Goal: Book appointment/travel/reservation

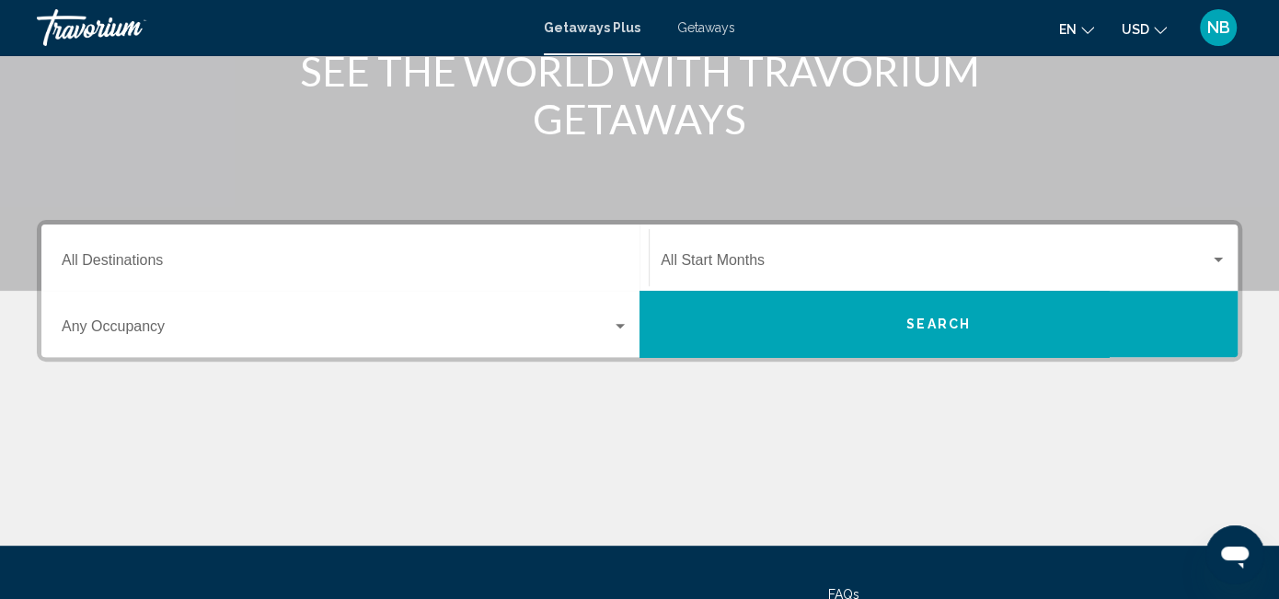
scroll to position [276, 0]
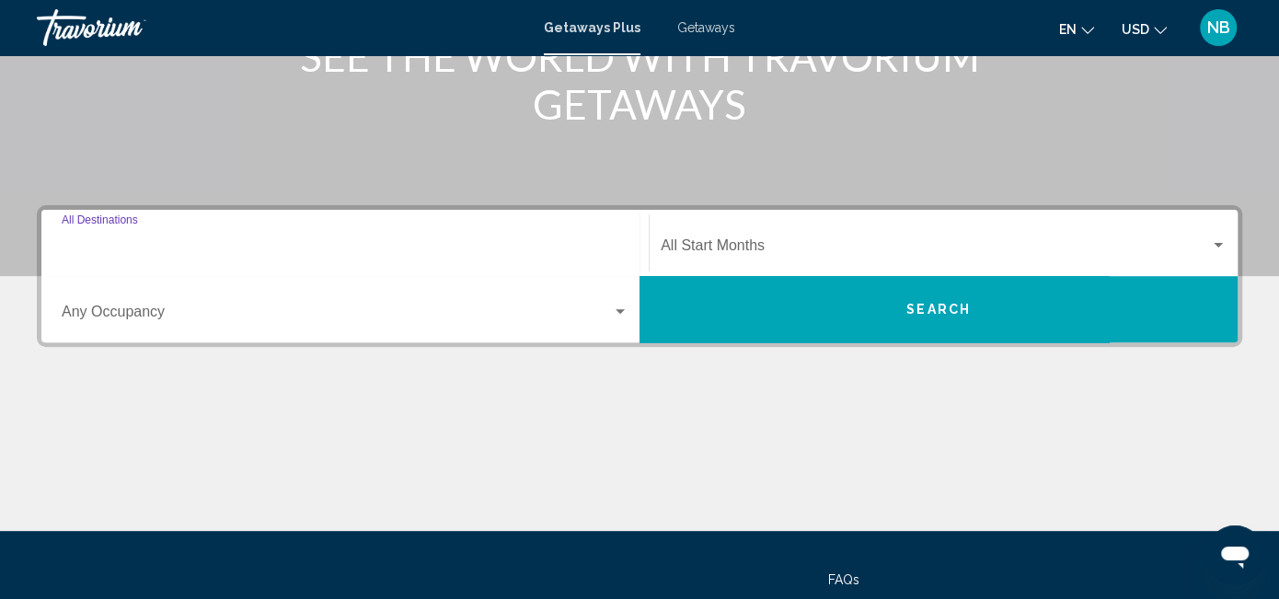
click at [162, 258] on input "Destination All Destinations" at bounding box center [345, 249] width 567 height 17
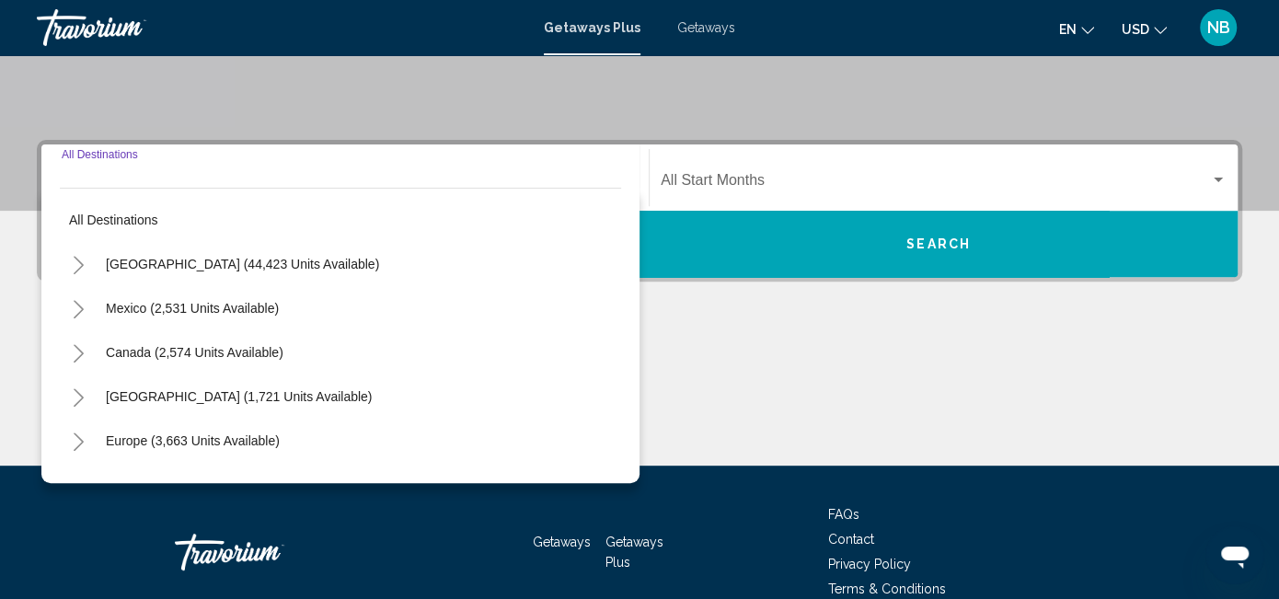
scroll to position [398, 0]
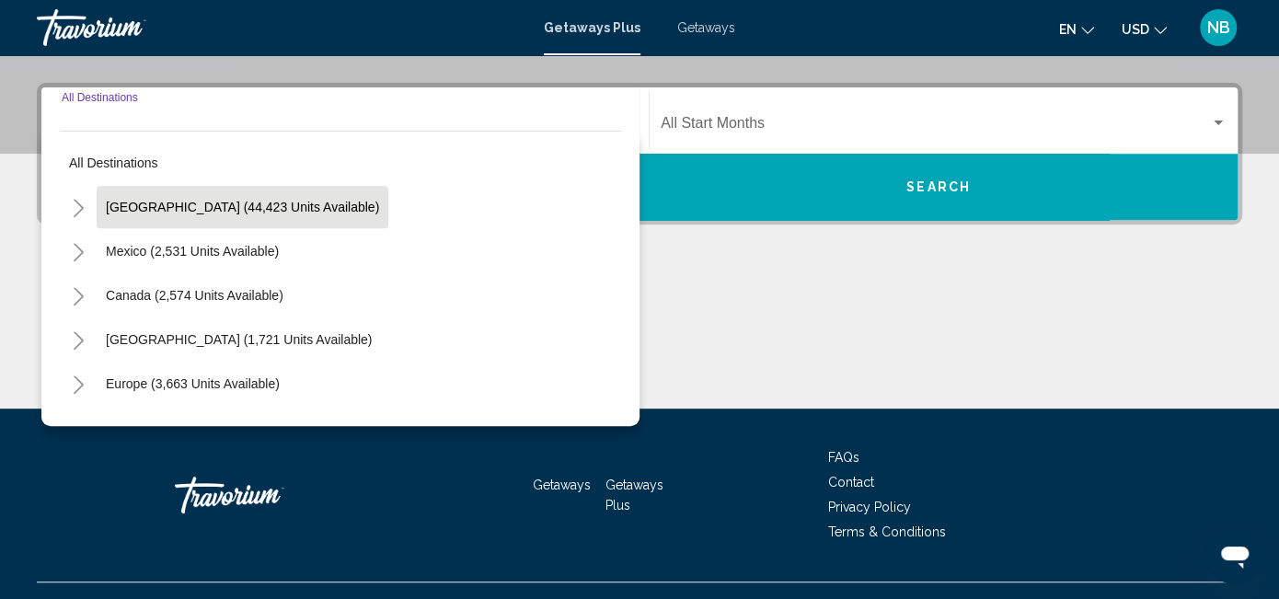
click at [179, 228] on button "[GEOGRAPHIC_DATA] (44,423 units available)" at bounding box center [243, 207] width 292 height 42
type input "**********"
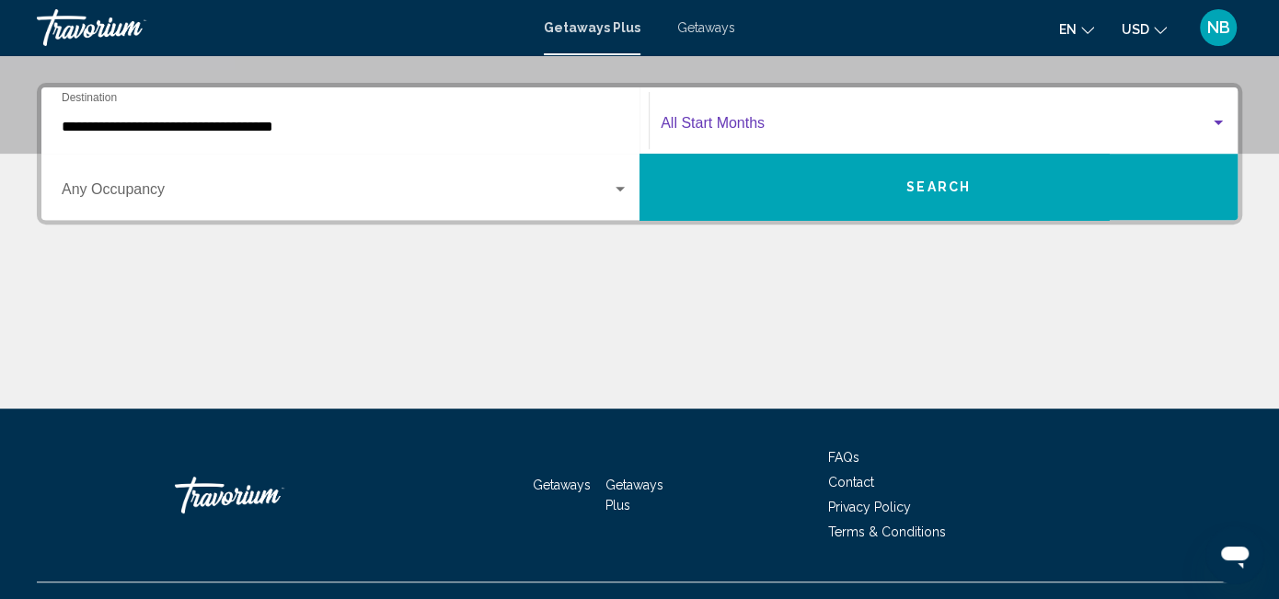
click at [661, 135] on span "Search widget" at bounding box center [935, 127] width 549 height 17
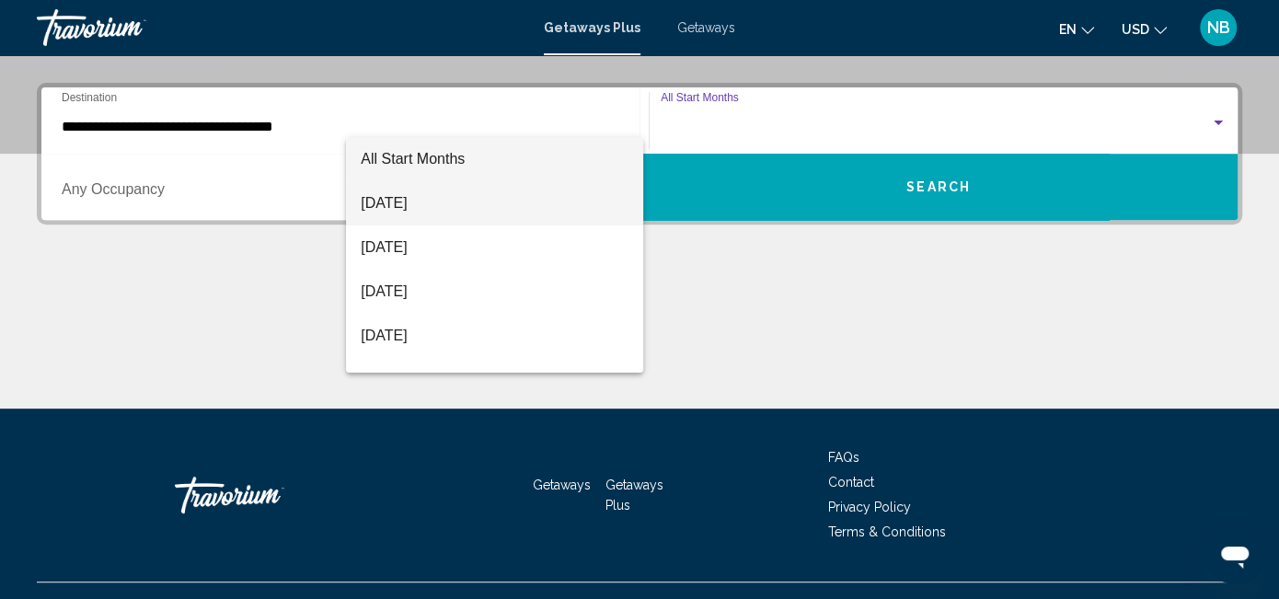
click at [458, 207] on span "[DATE]" at bounding box center [495, 203] width 268 height 44
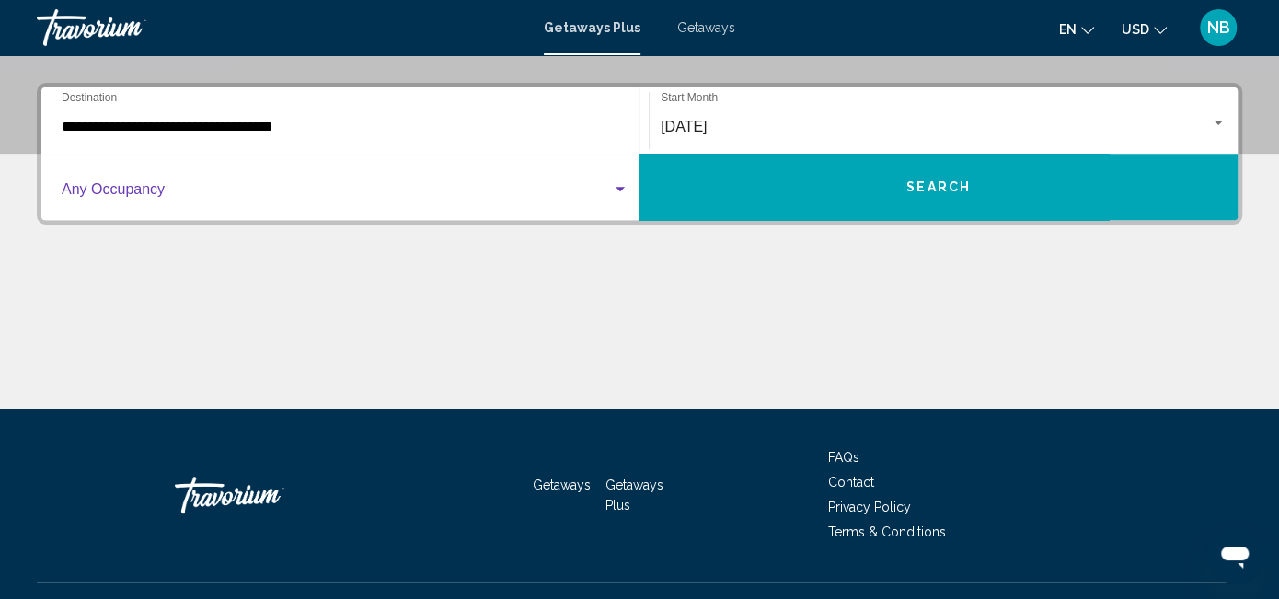
click at [612, 185] on span "Search widget" at bounding box center [337, 193] width 550 height 17
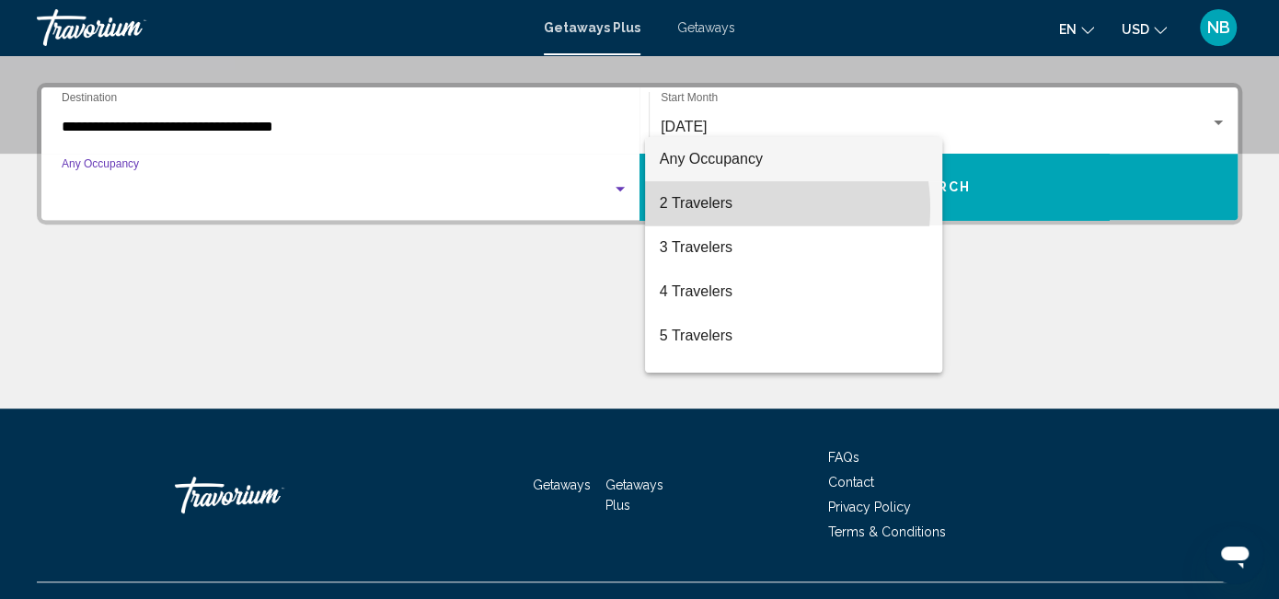
click at [744, 208] on span "2 Travelers" at bounding box center [794, 203] width 268 height 44
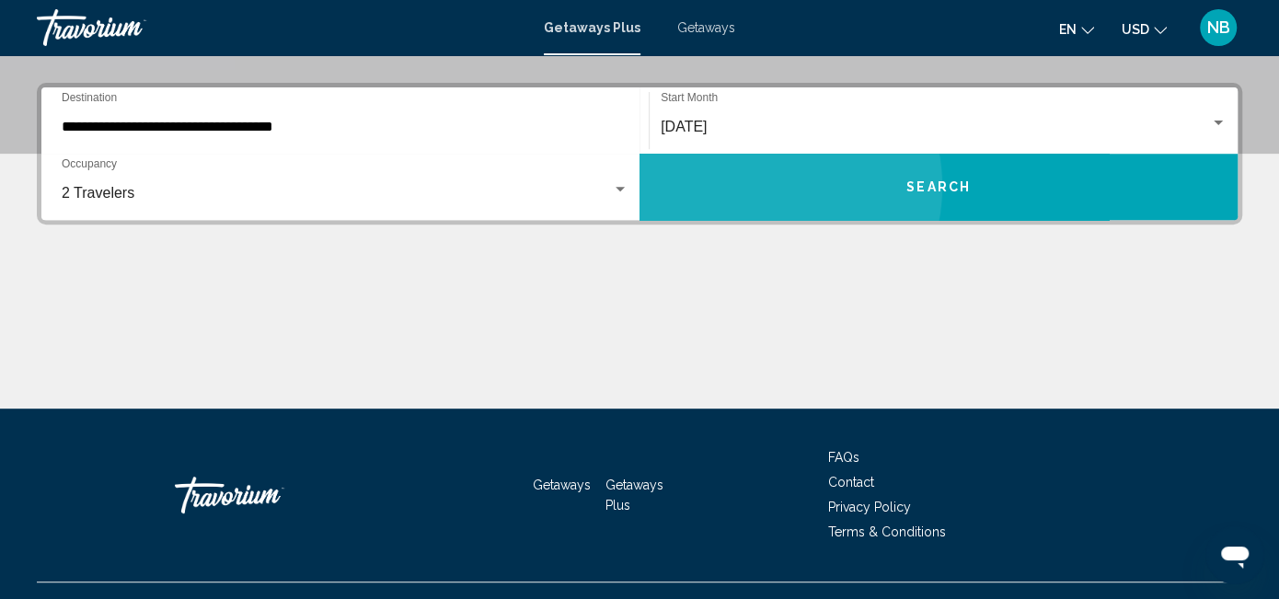
click at [1056, 154] on button "Search" at bounding box center [938, 187] width 598 height 66
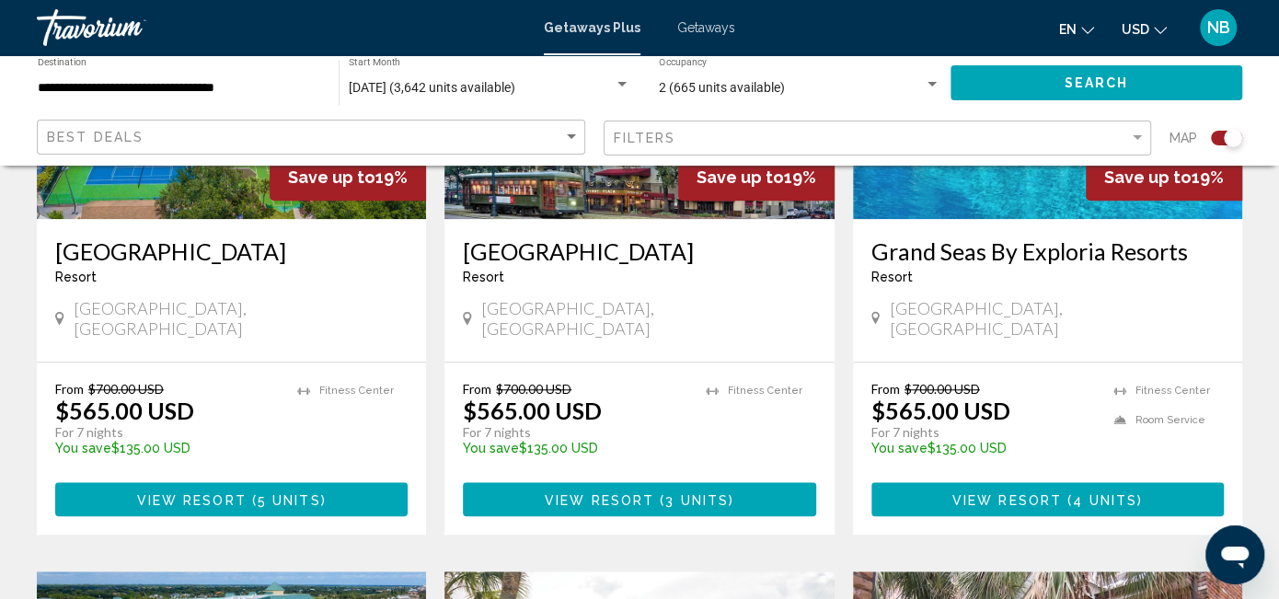
scroll to position [920, 0]
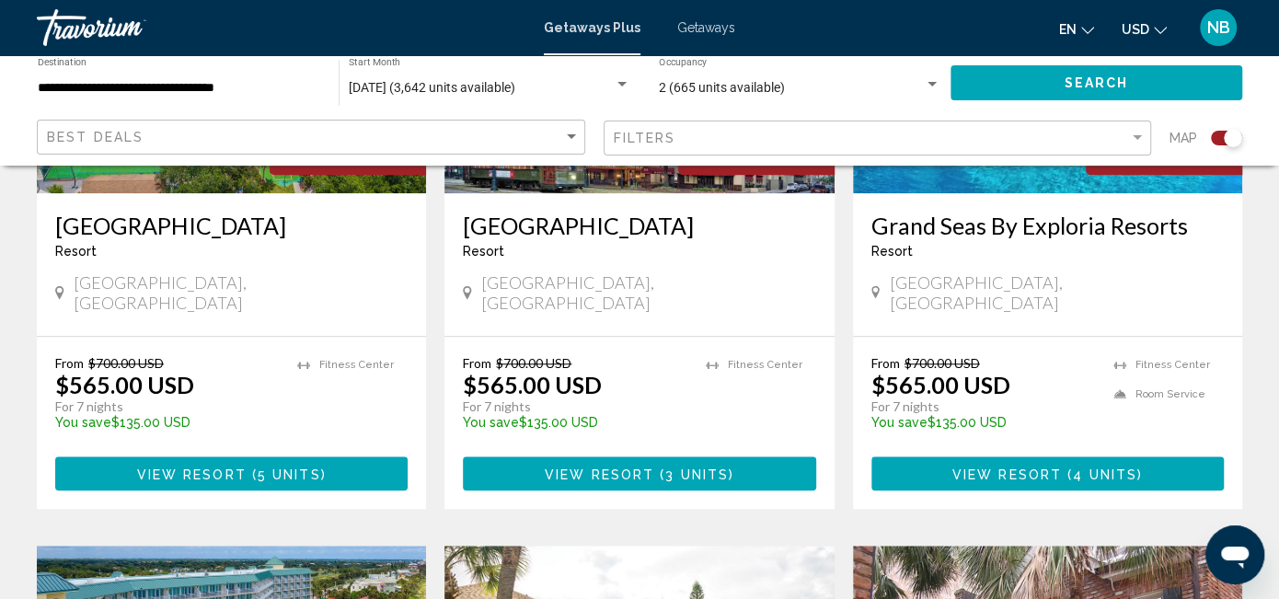
click at [617, 83] on div "Search widget" at bounding box center [621, 84] width 9 height 5
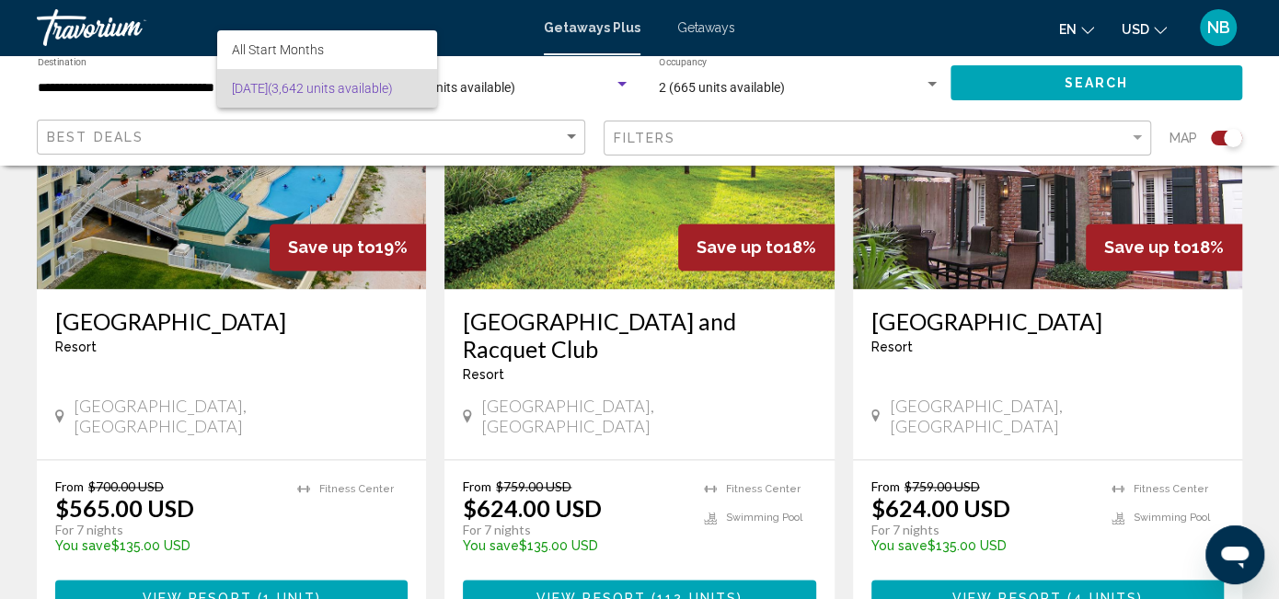
scroll to position [1472, 0]
